Goal: Communication & Community: Answer question/provide support

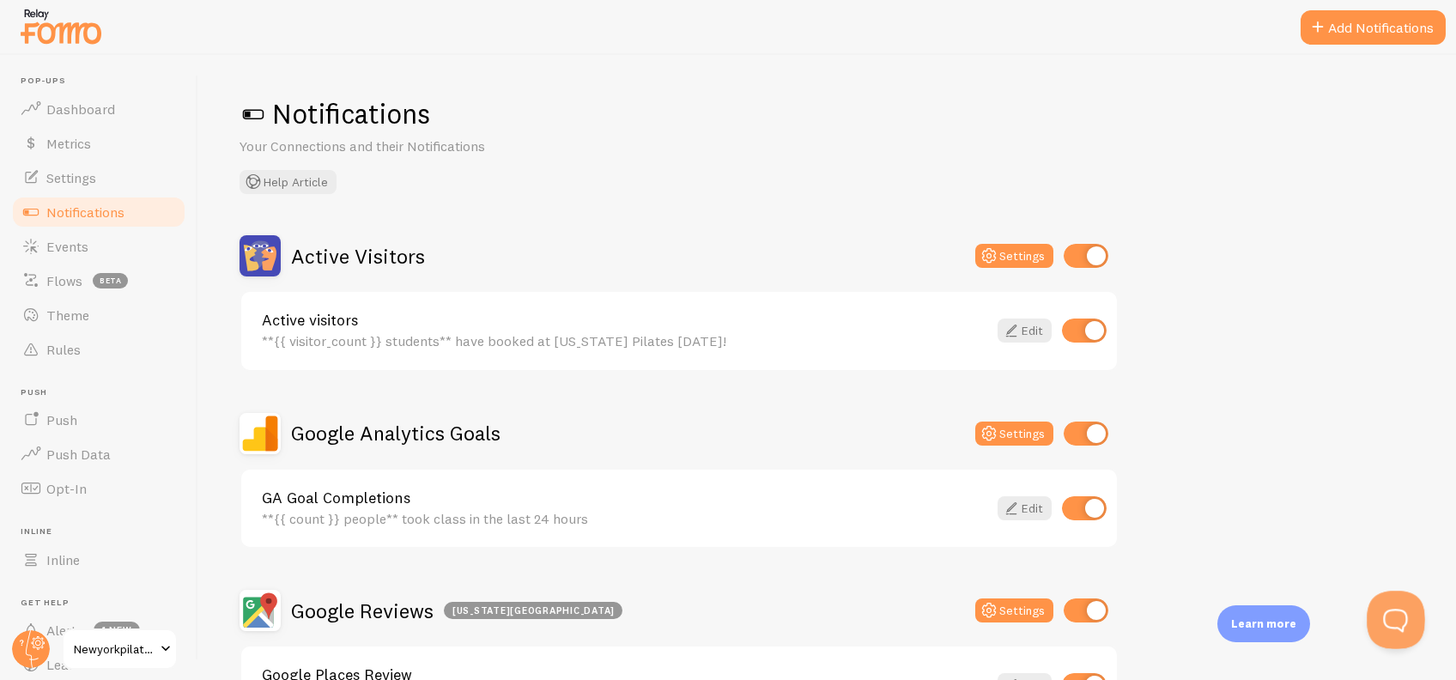
click at [1393, 621] on button "Open Beacon popover" at bounding box center [1393, 617] width 52 height 52
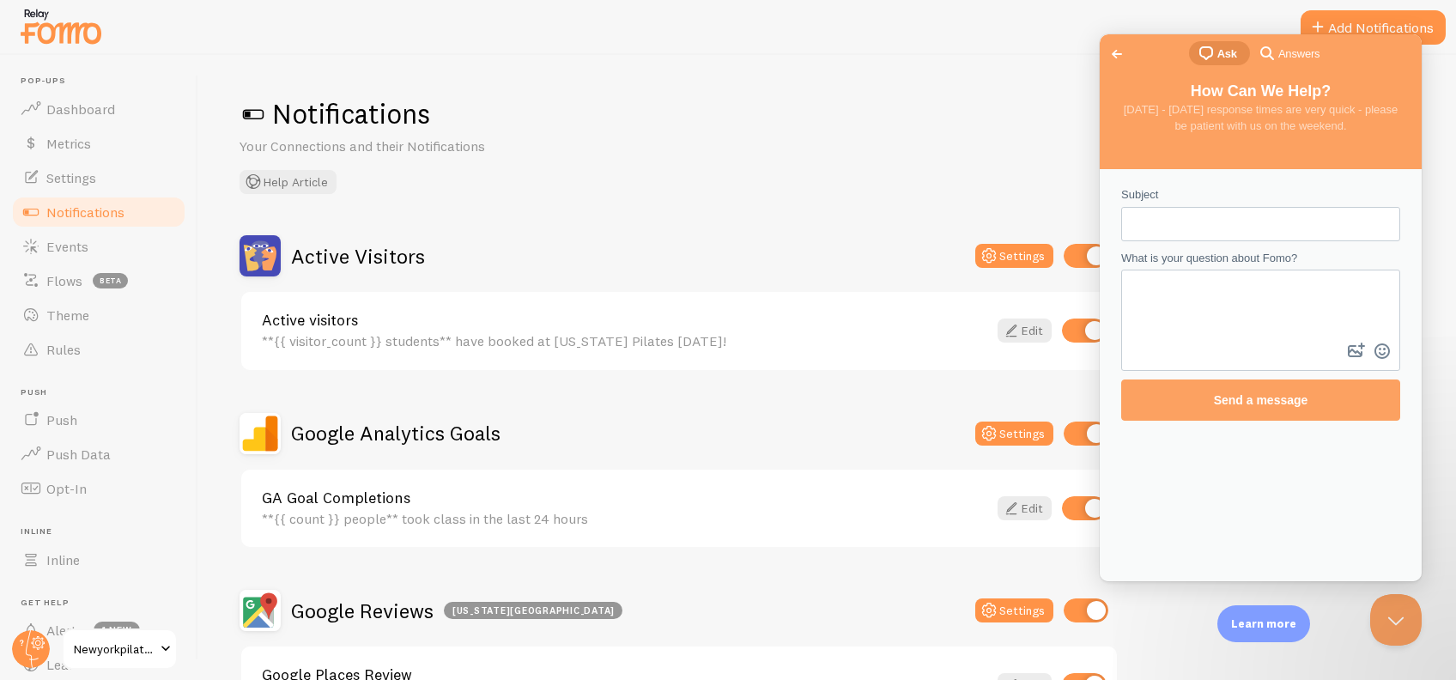
click at [1120, 55] on span "Go back" at bounding box center [1117, 54] width 21 height 21
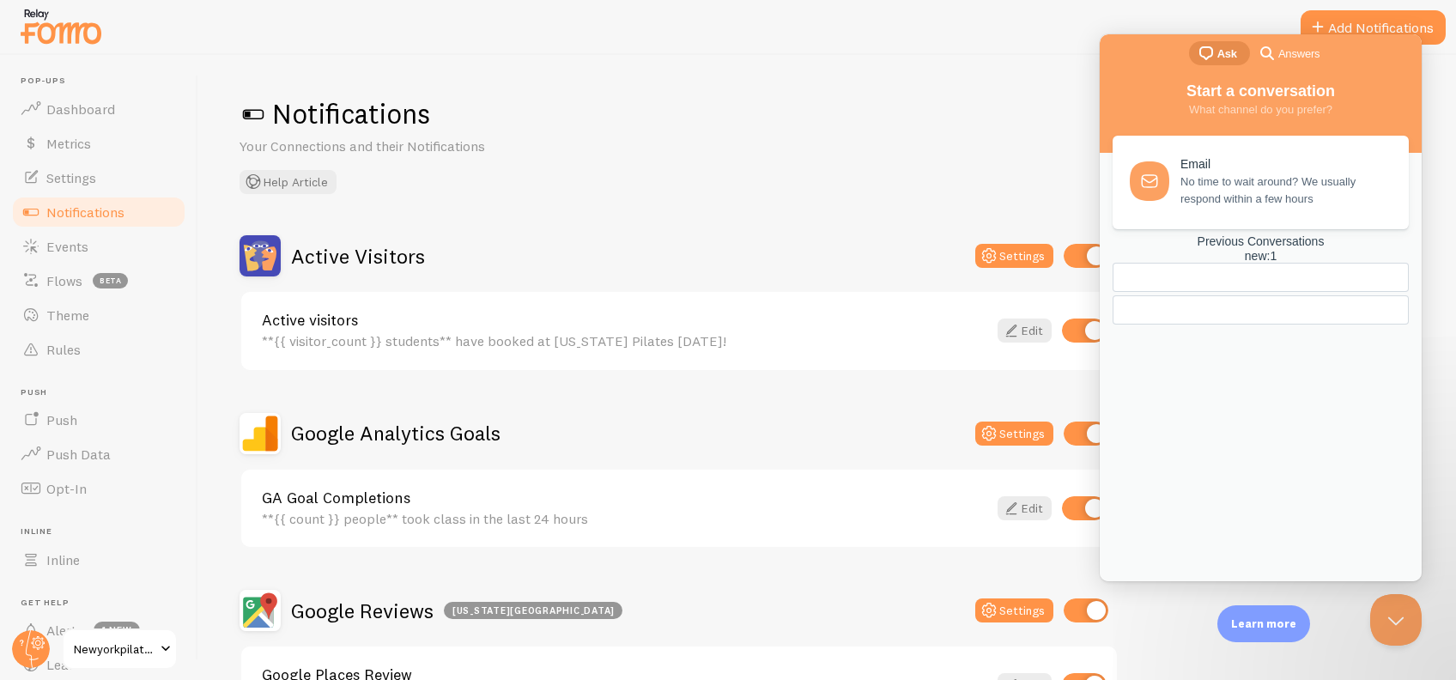
click at [1257, 329] on div "Previous Conversations new : 1" at bounding box center [1261, 281] width 296 height 94
click at [1268, 264] on div "Previous Conversations new : 1" at bounding box center [1261, 248] width 296 height 29
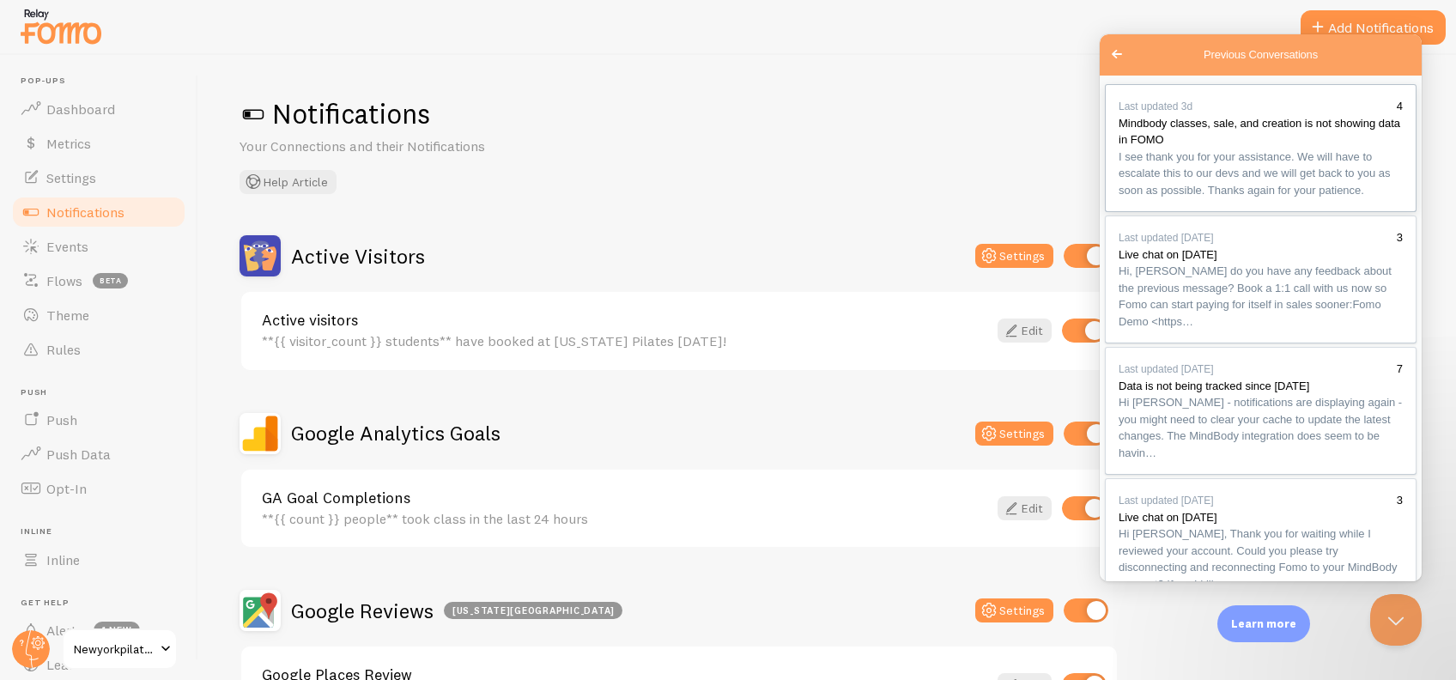
click at [1243, 199] on span "I see thank you for your assistance. We will have to escalate this to our devs …" at bounding box center [1261, 174] width 284 height 51
drag, startPoint x: 1250, startPoint y: 418, endPoint x: 1194, endPoint y: 436, distance: 58.6
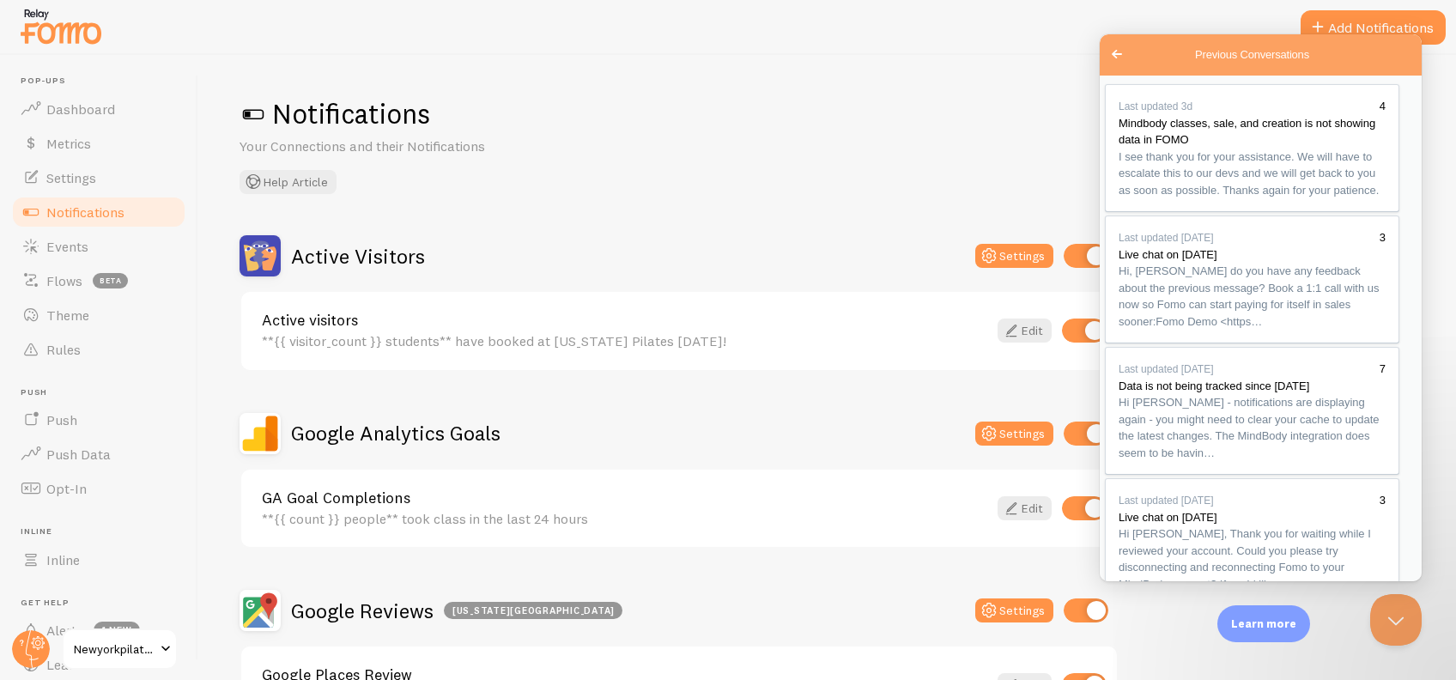
drag, startPoint x: 1178, startPoint y: 545, endPoint x: 2234, endPoint y: 705, distance: 1068.0
type textarea "H"
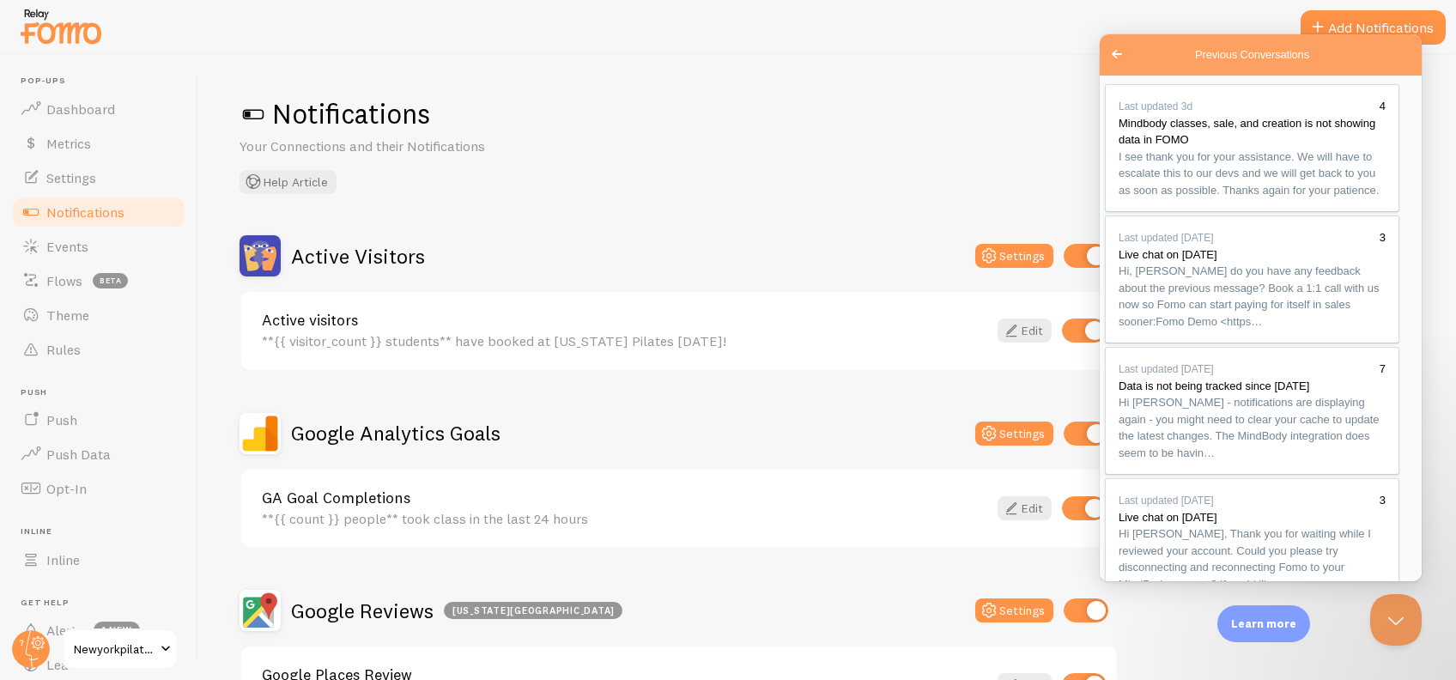
type textarea "Okay thank you. Is there any update on the progress yet?"
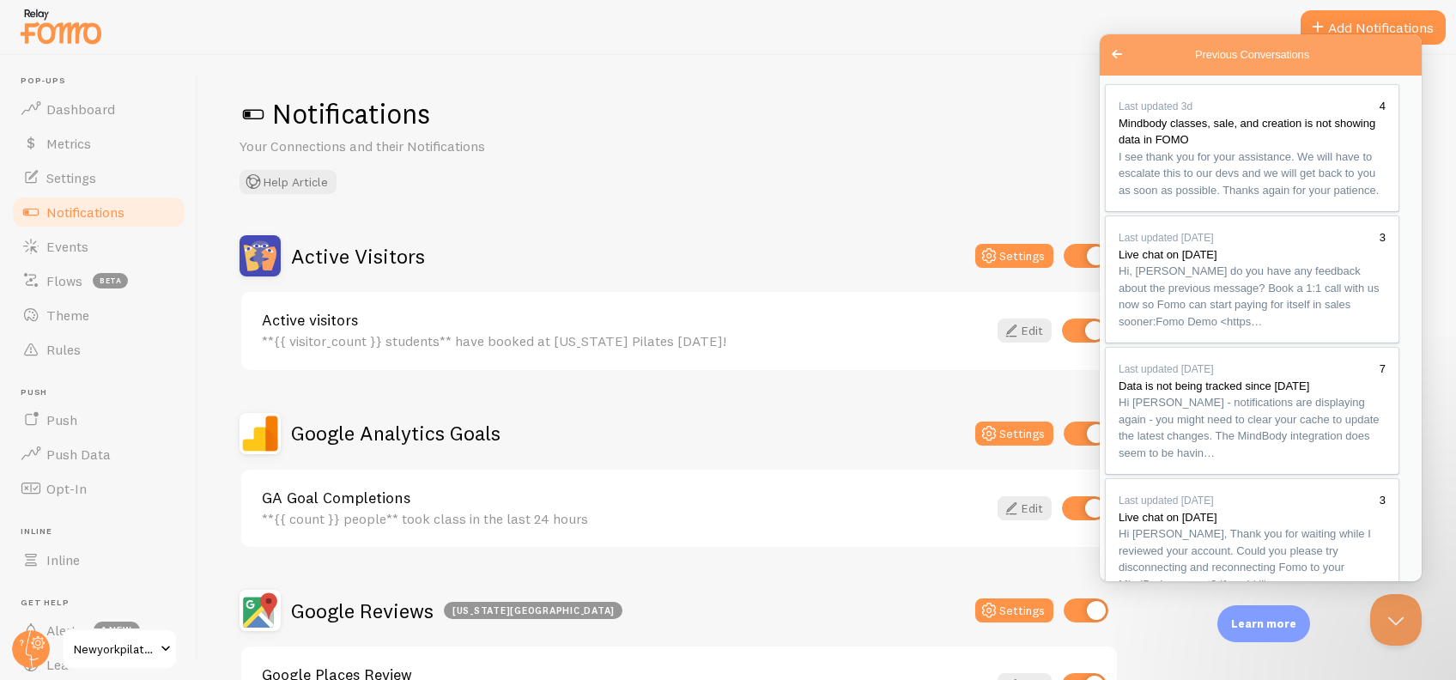
drag, startPoint x: 1213, startPoint y: 330, endPoint x: 1191, endPoint y: 335, distance: 22.9
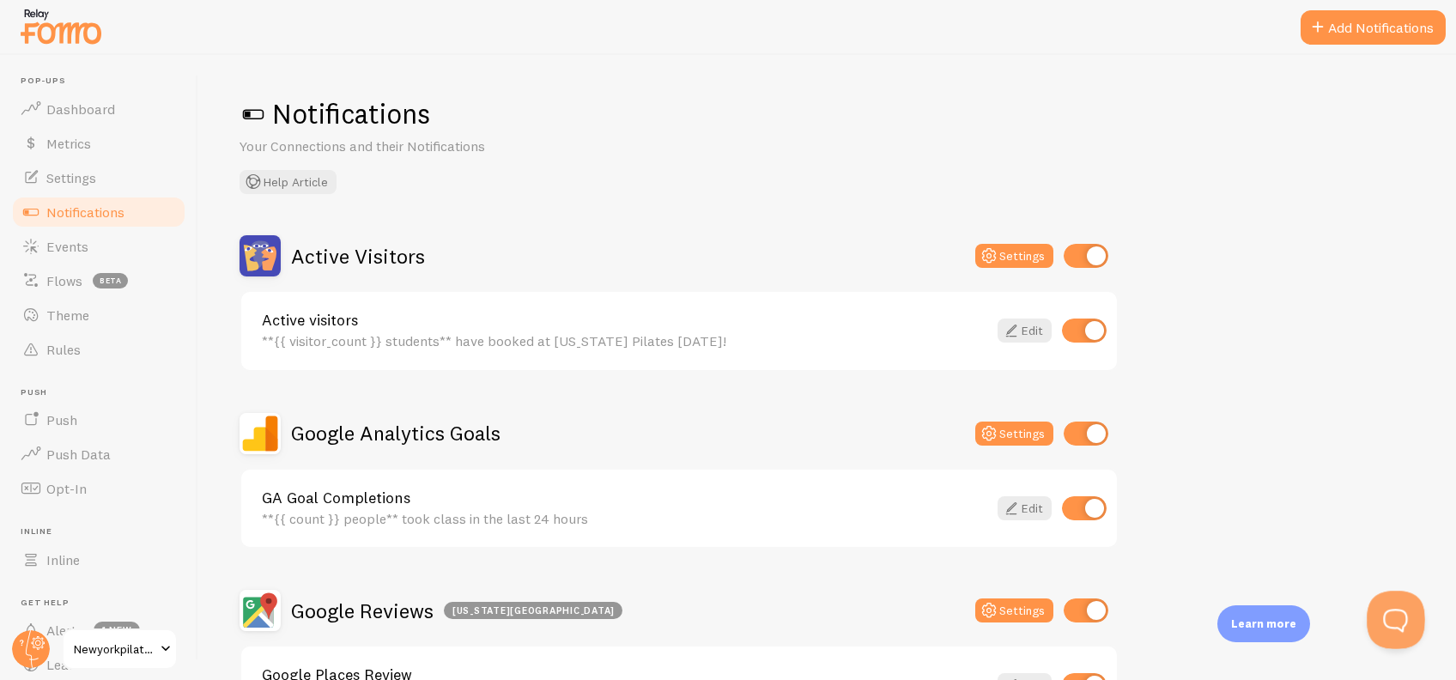
click at [1405, 622] on button "Open Beacon popover" at bounding box center [1393, 617] width 52 height 52
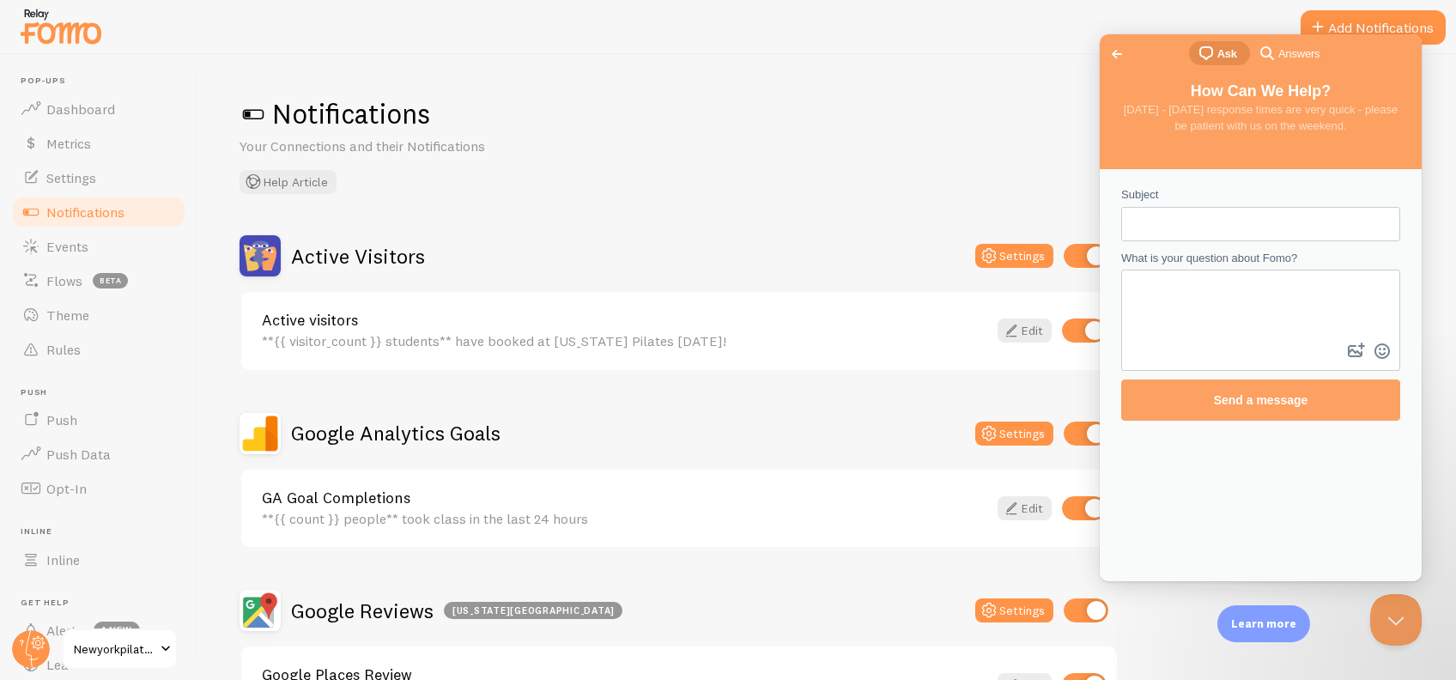
click at [1112, 50] on span "Go back" at bounding box center [1117, 54] width 21 height 21
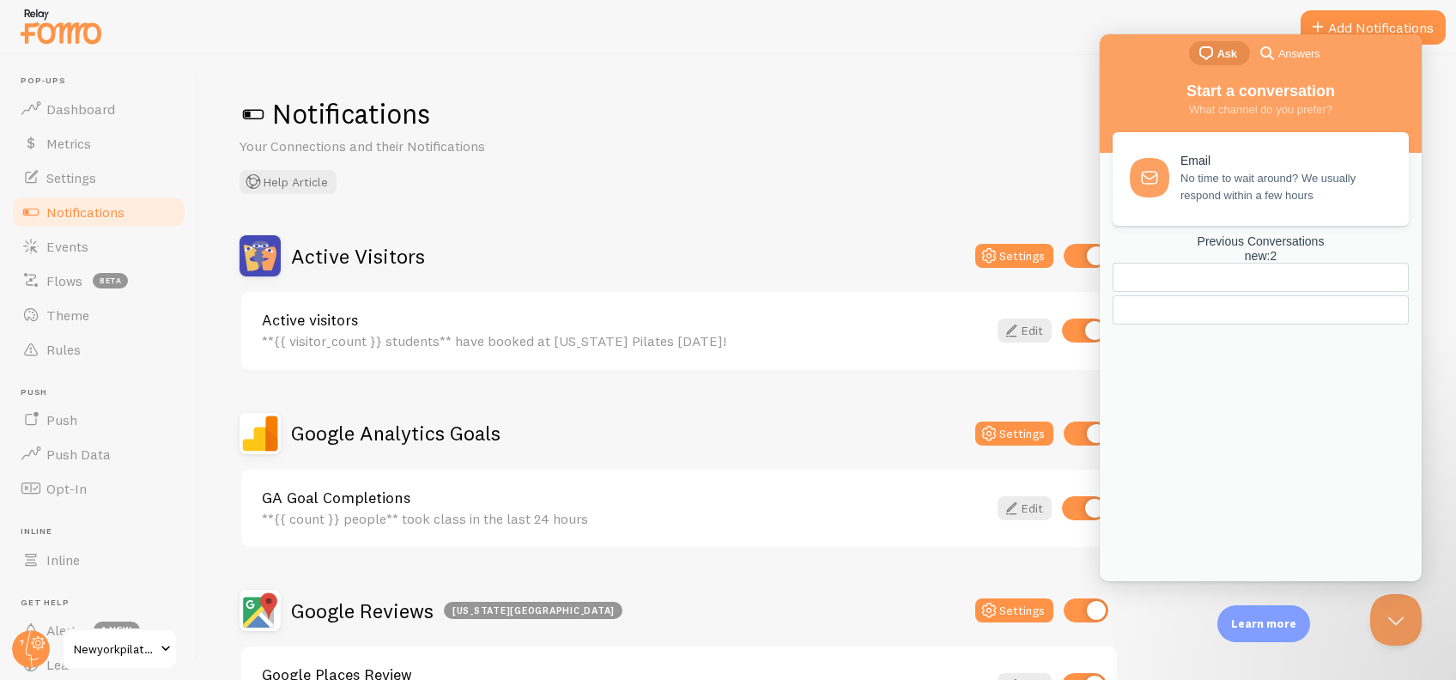
click at [1237, 201] on span "No time to wait around? We usually respond within a few hours" at bounding box center [1284, 187] width 209 height 34
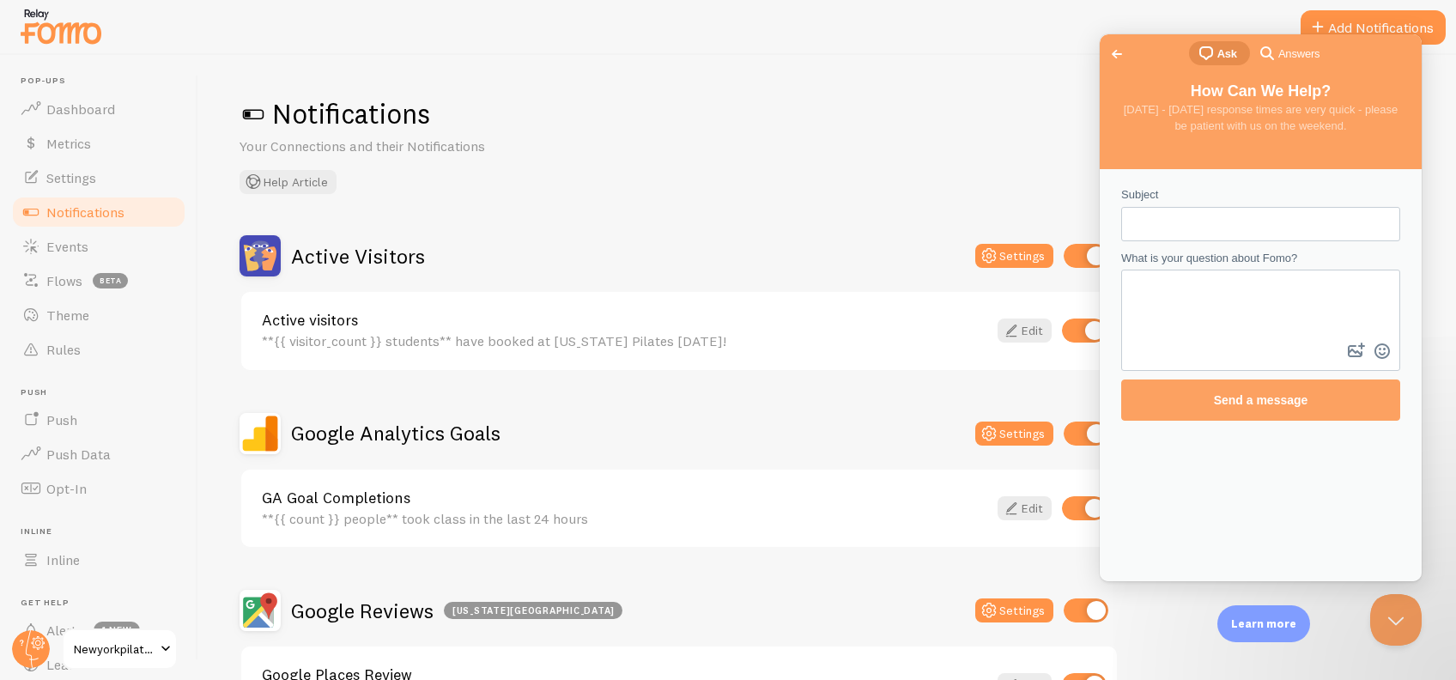
click at [1140, 176] on div "Subject What is your question about Fomo? image-plus emoji cross-large Send a m…" at bounding box center [1261, 375] width 322 height 412
drag, startPoint x: 1140, startPoint y: 176, endPoint x: 1113, endPoint y: 57, distance: 122.5
click at [1113, 57] on span "Go back" at bounding box center [1117, 54] width 21 height 21
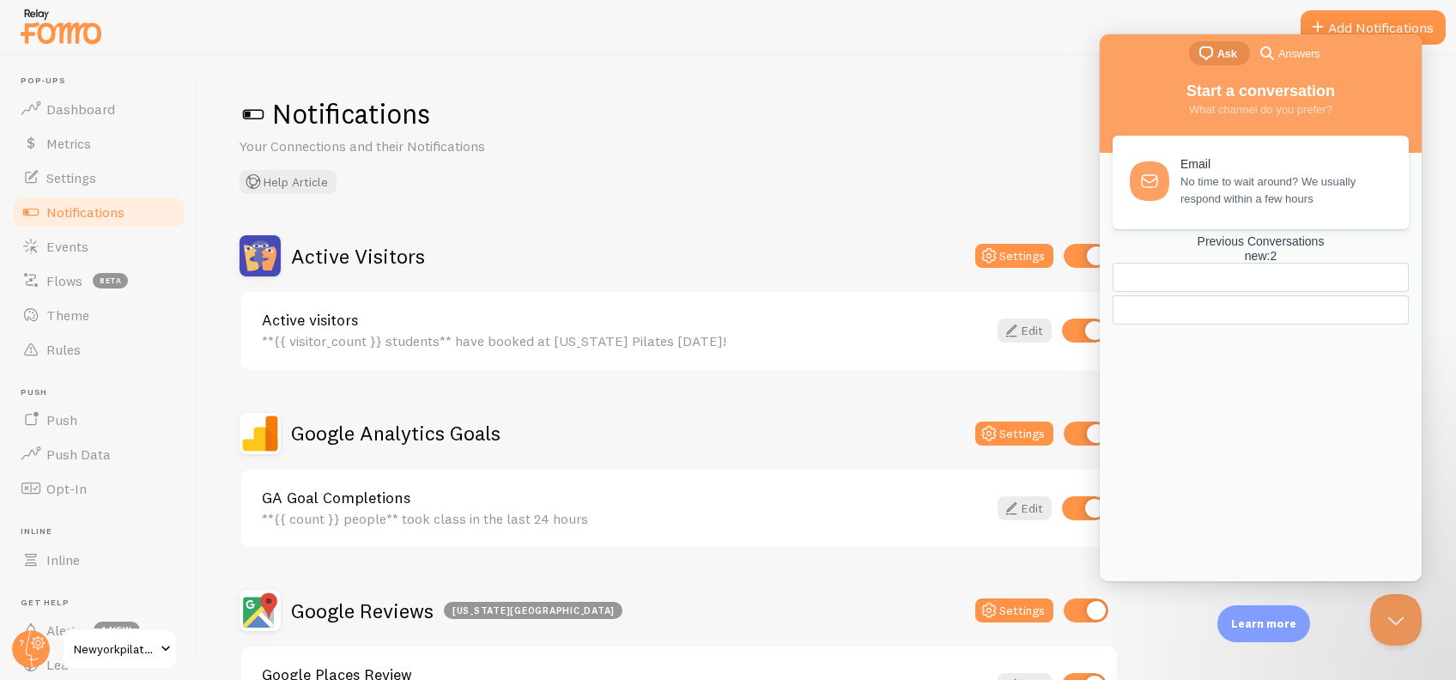
click at [1292, 325] on link "Previous Conversations new : 2" at bounding box center [1261, 279] width 296 height 91
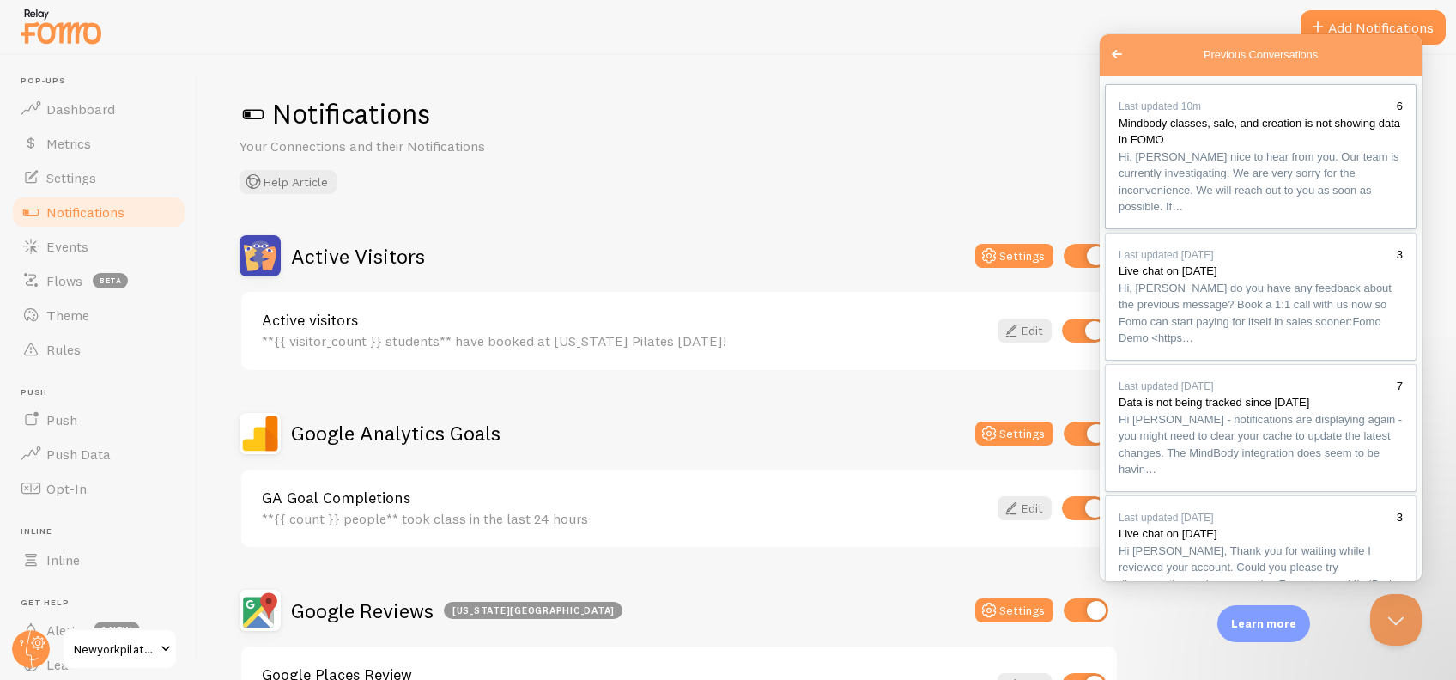
click at [1217, 209] on span "Hi, Mike nice to hear from you. Our team is currently investigating. We are ver…" at bounding box center [1259, 182] width 281 height 64
drag, startPoint x: 1225, startPoint y: 472, endPoint x: 1115, endPoint y: 279, distance: 222.2
copy div "Hi, Mike nice to hear from you. Our team is currently investigating. We are ver…"
